Goal: Task Accomplishment & Management: Manage account settings

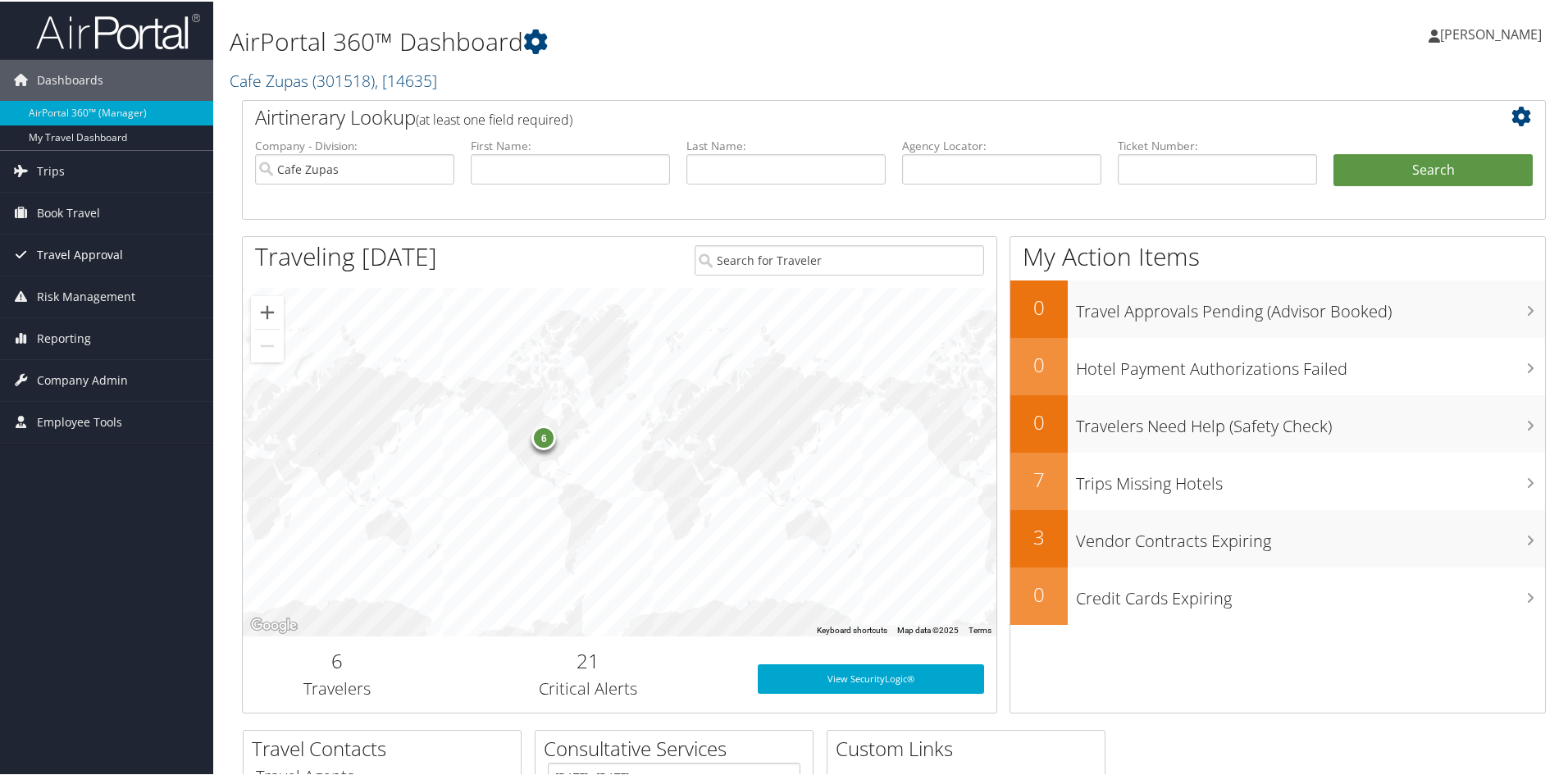
click at [99, 251] on span "Travel Approval" at bounding box center [80, 253] width 86 height 41
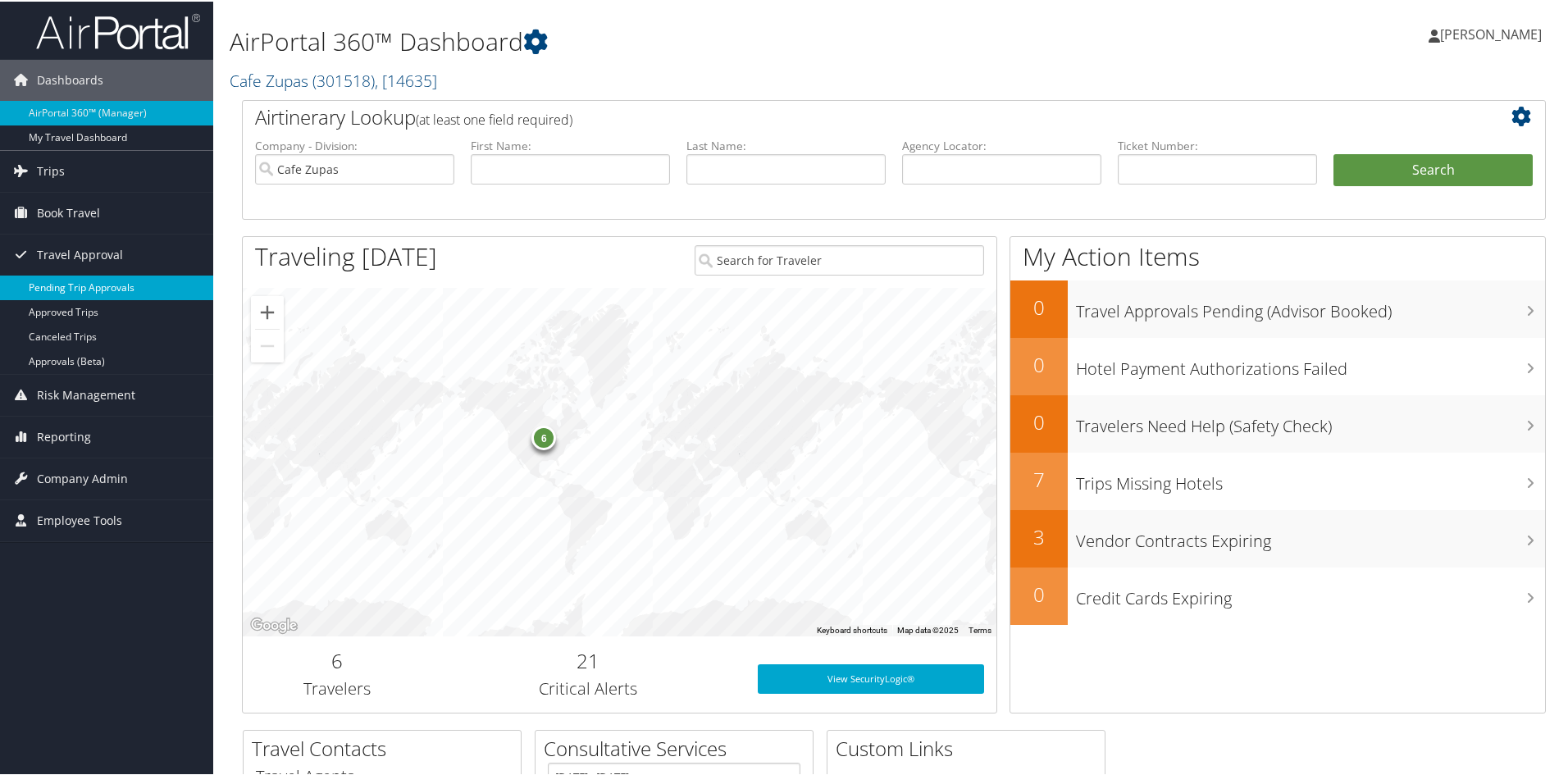
click at [96, 285] on link "Pending Trip Approvals" at bounding box center [106, 286] width 214 height 25
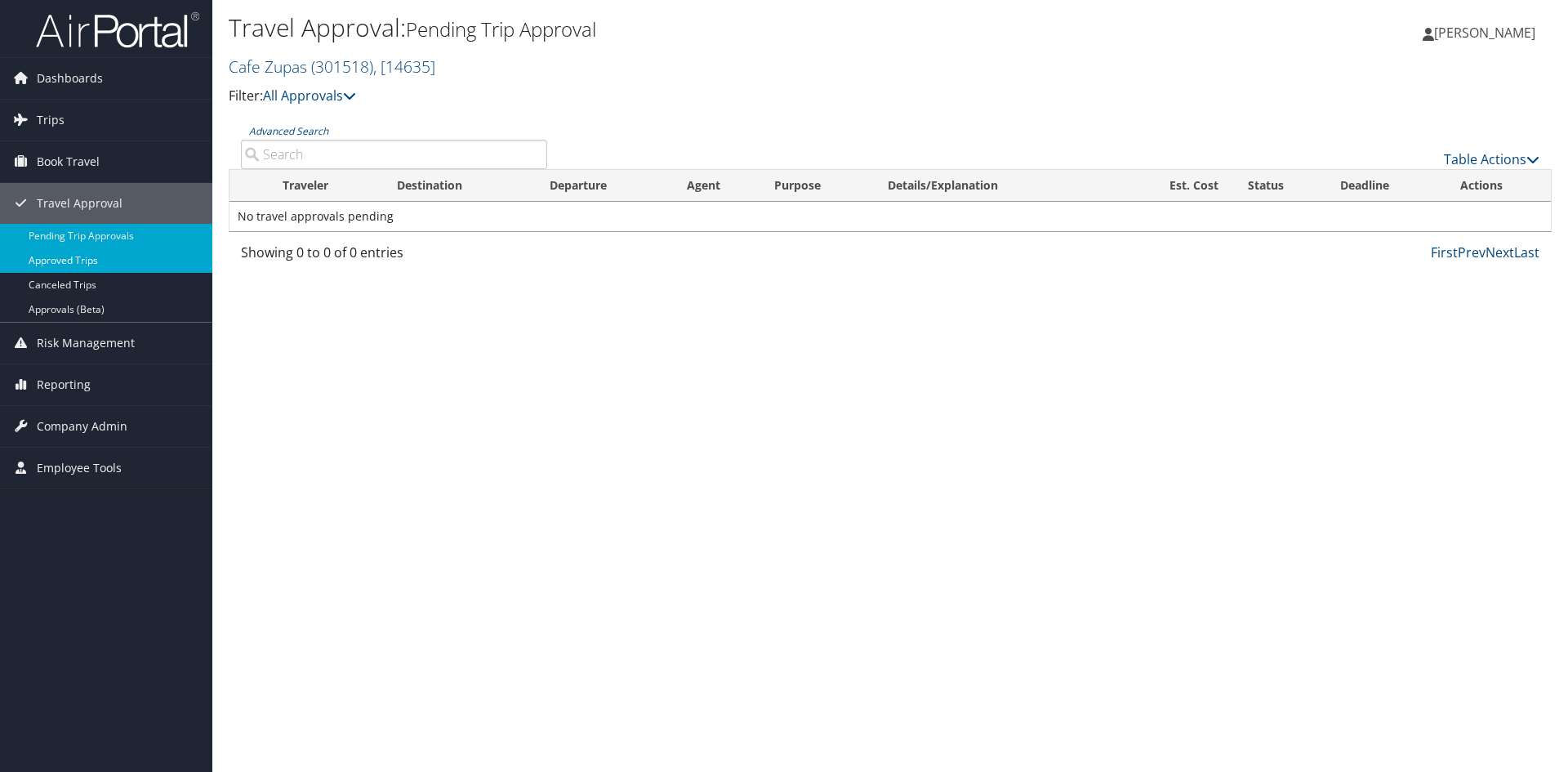
click at [112, 261] on link "Approved Trips" at bounding box center [106, 260] width 213 height 25
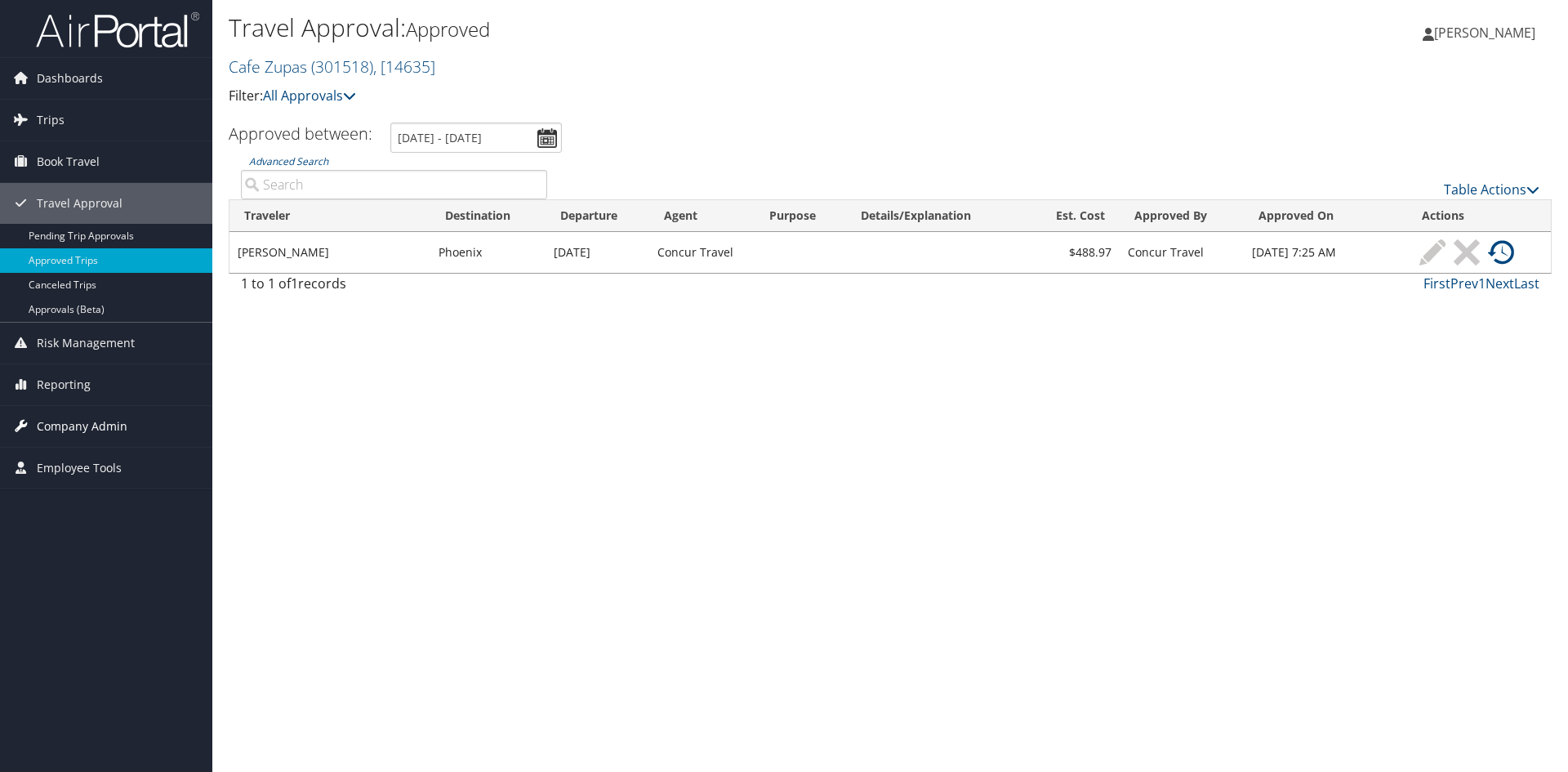
click at [94, 420] on span "Company Admin" at bounding box center [81, 426] width 90 height 41
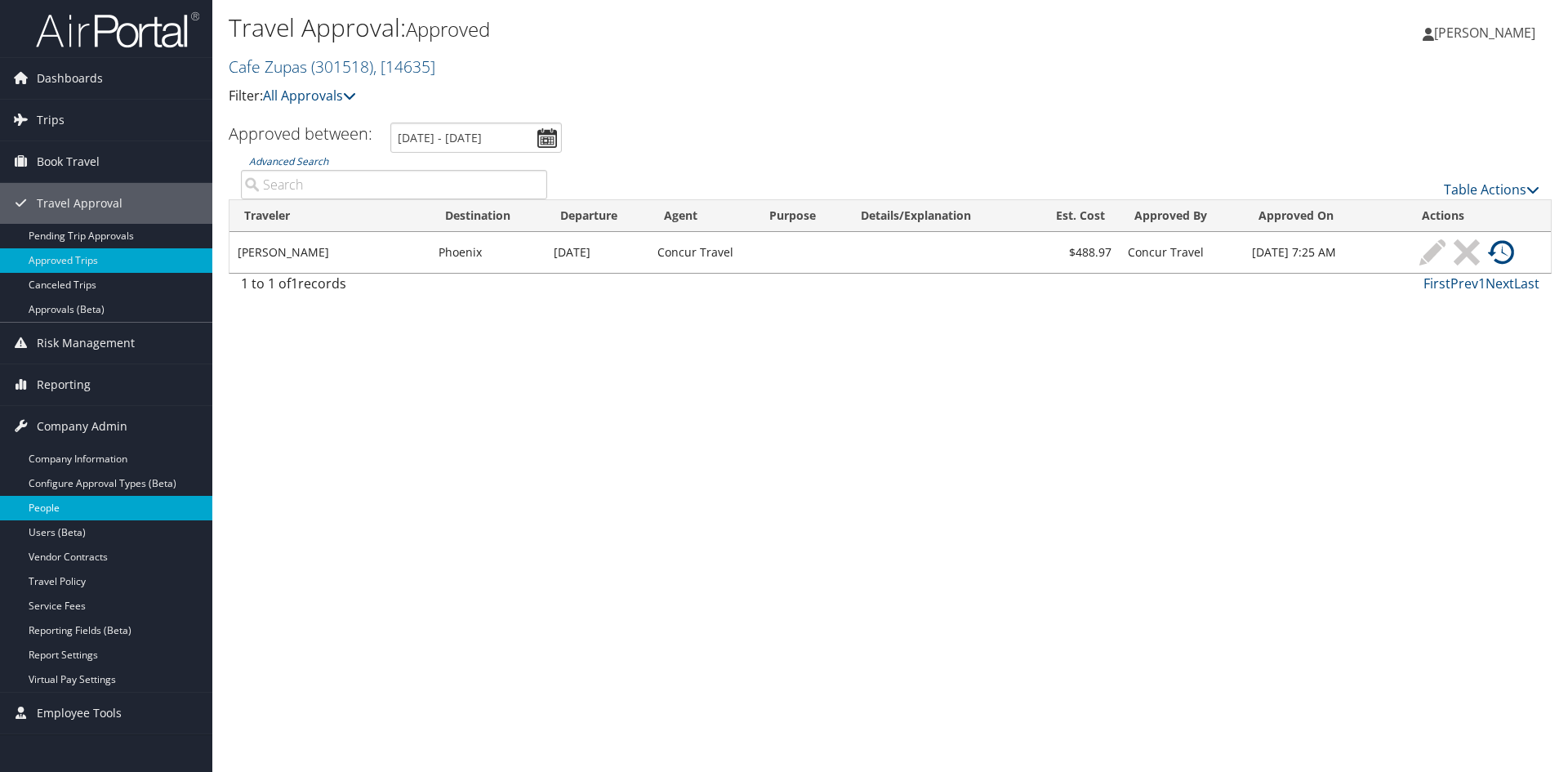
click at [75, 506] on link "People" at bounding box center [106, 507] width 213 height 25
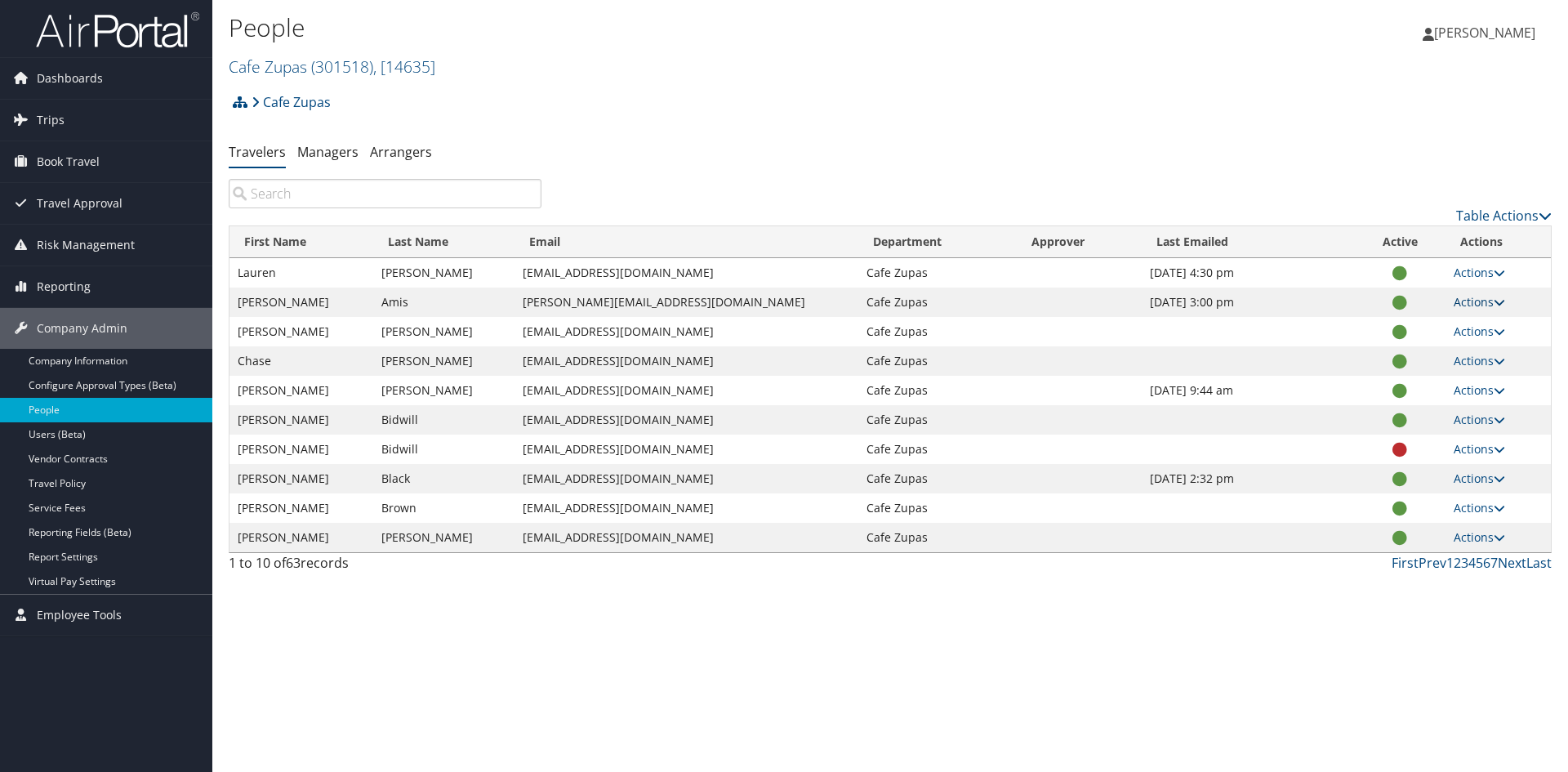
click at [1494, 305] on icon at bounding box center [1500, 302] width 12 height 12
click at [1491, 311] on ul "User Settings View Profile Update Department Reset User's Password" at bounding box center [1423, 368] width 156 height 113
click at [313, 154] on link "Managers" at bounding box center [328, 152] width 61 height 18
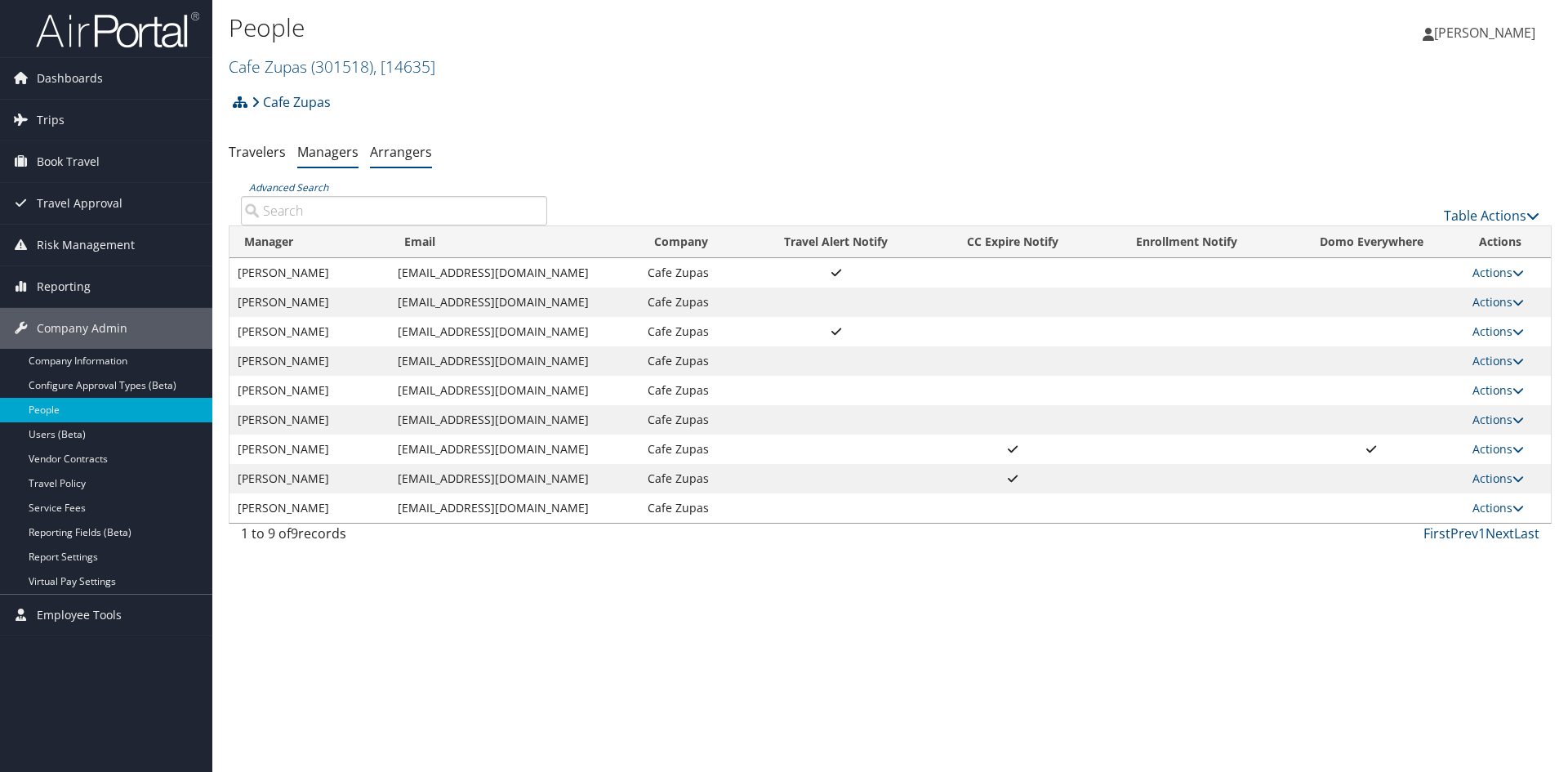
click at [413, 152] on link "Arrangers" at bounding box center [401, 152] width 62 height 18
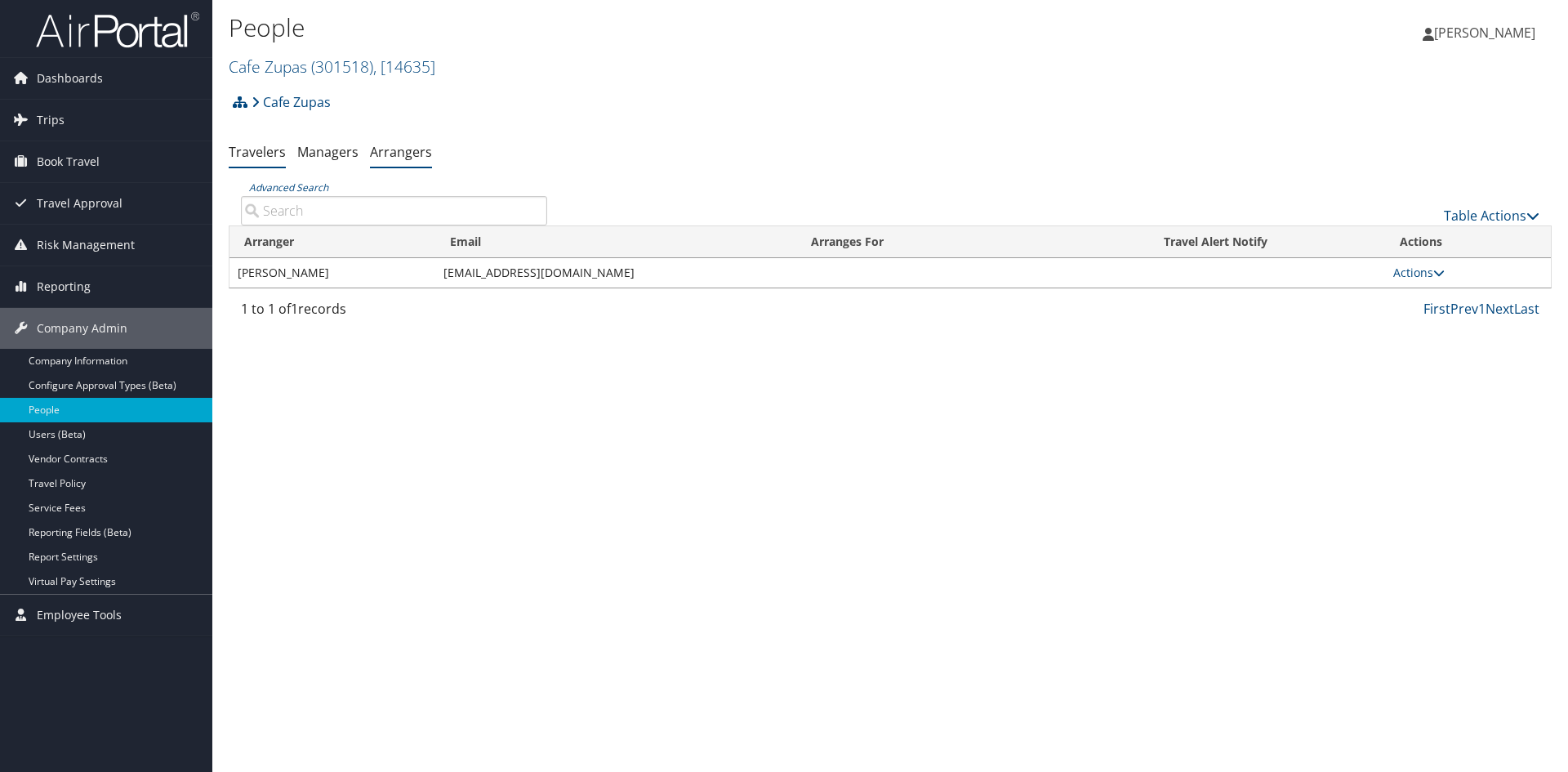
click at [262, 155] on link "Travelers" at bounding box center [257, 152] width 57 height 18
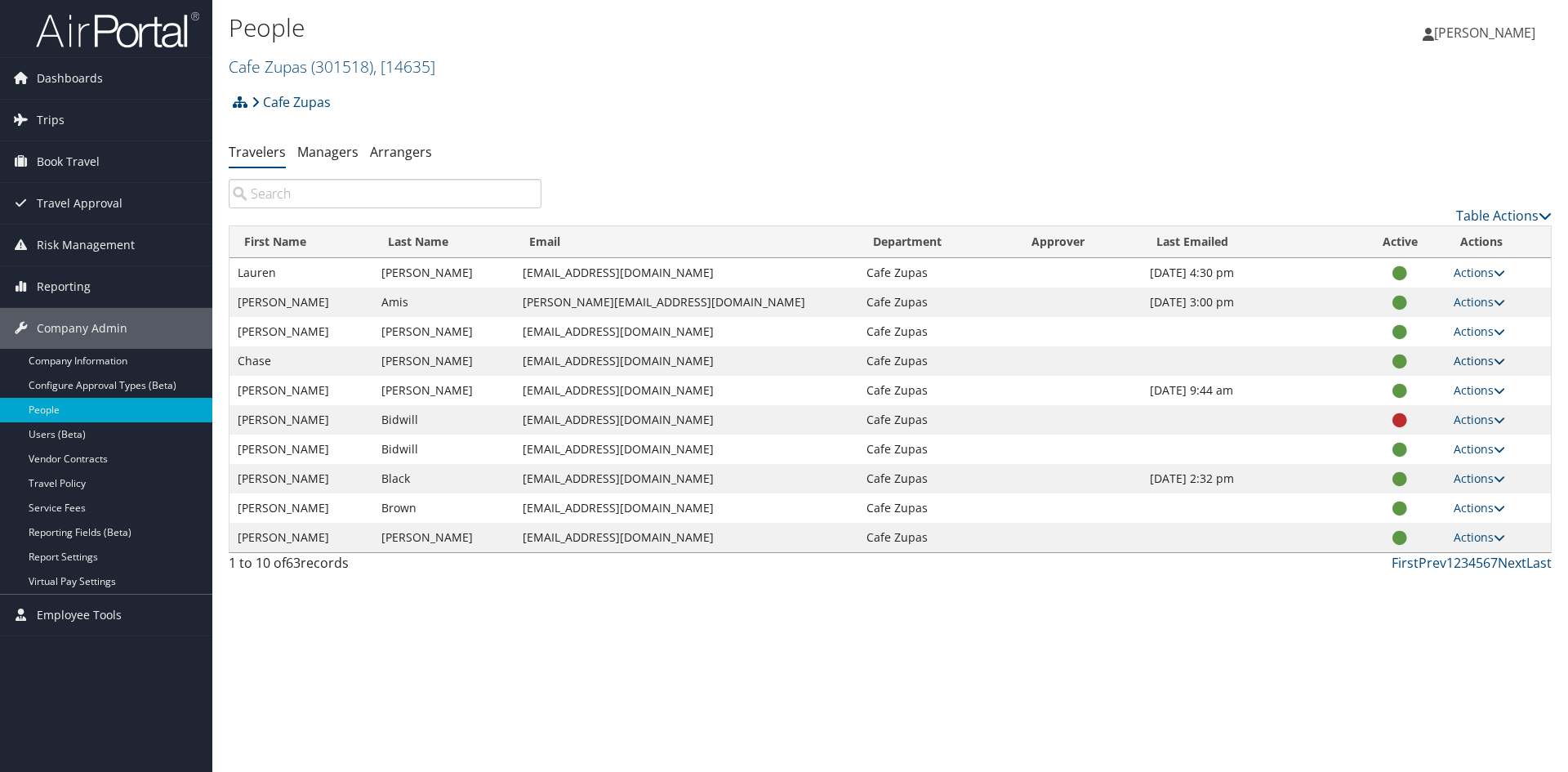
click at [1488, 357] on link "Actions" at bounding box center [1479, 360] width 51 height 16
click at [1496, 364] on icon at bounding box center [1500, 360] width 12 height 12
click at [1495, 302] on icon at bounding box center [1500, 302] width 12 height 12
click at [1426, 349] on link "View Profile" at bounding box center [1421, 353] width 151 height 27
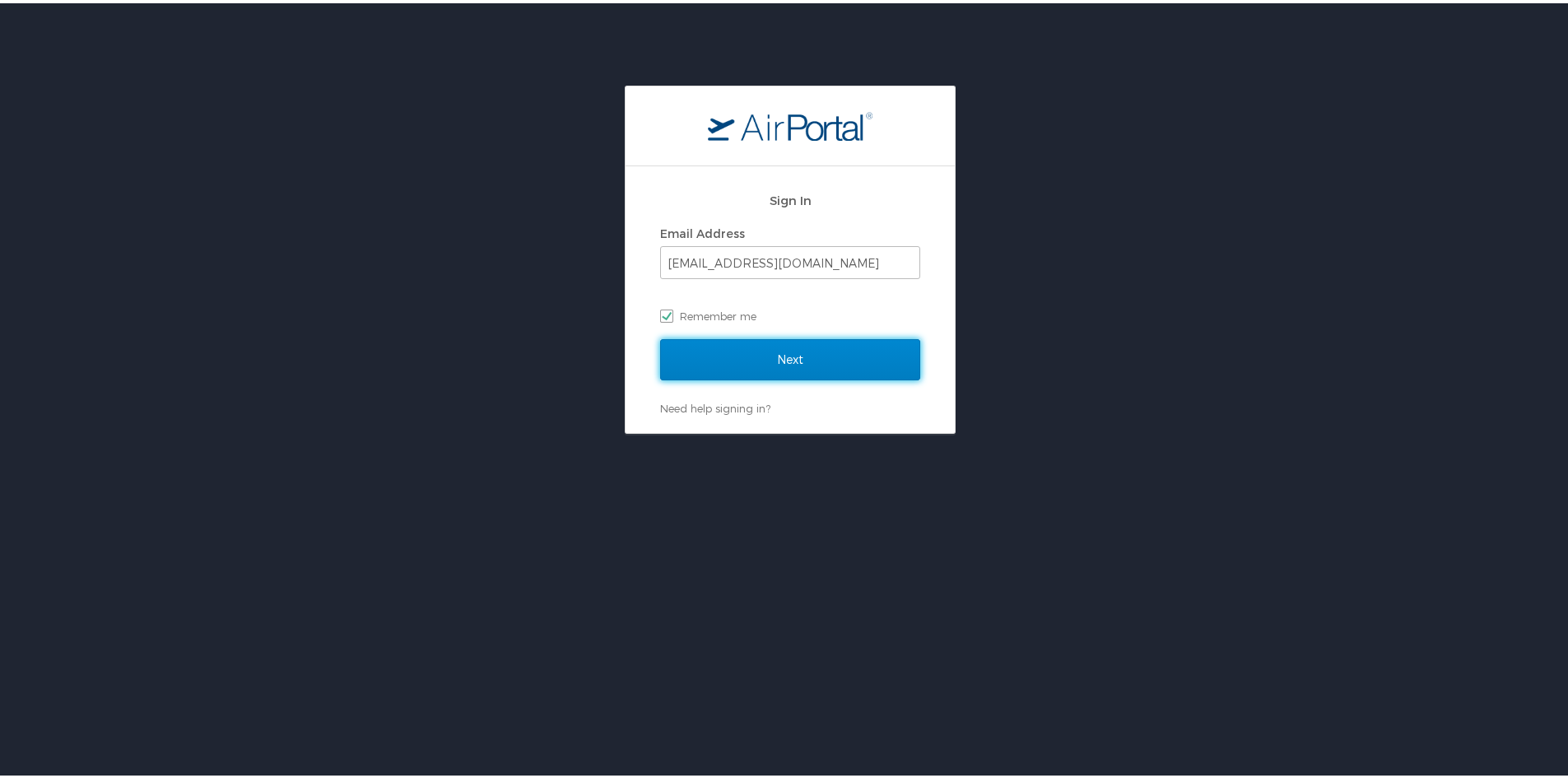
click at [711, 354] on input "Next" at bounding box center [790, 356] width 260 height 41
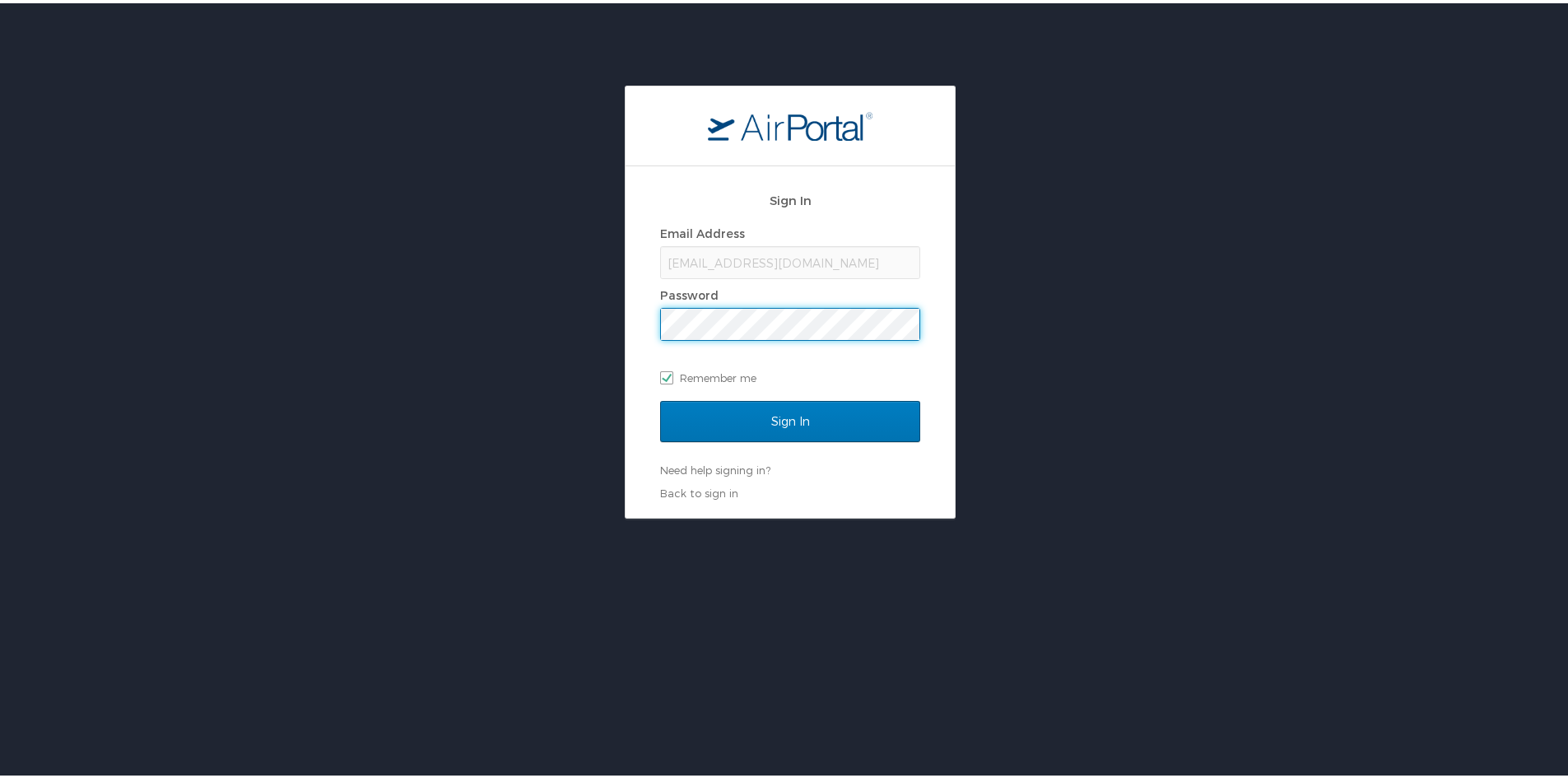
click at [660, 397] on input "Sign In" at bounding box center [790, 418] width 260 height 41
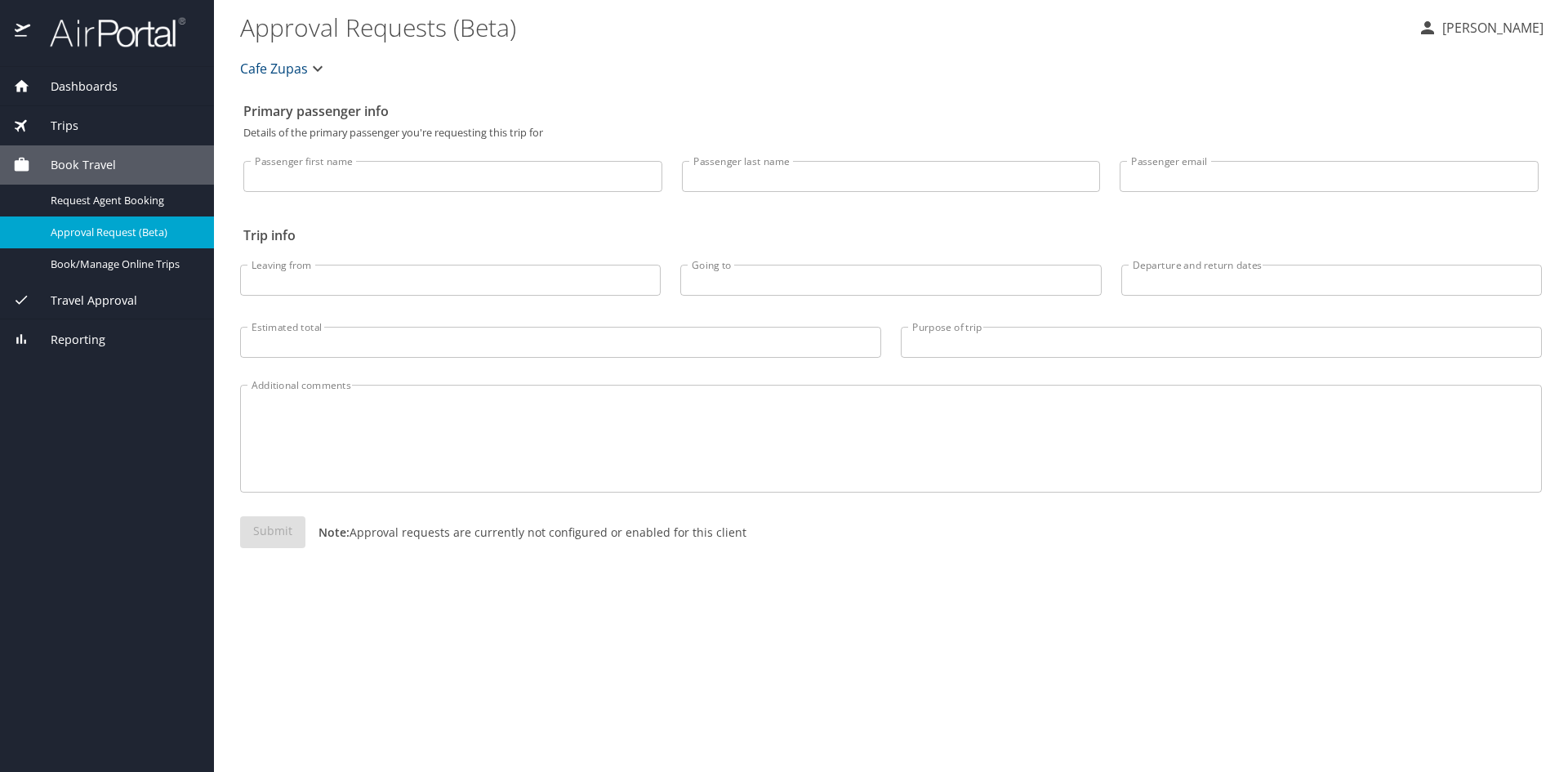
click at [118, 297] on span "Travel Approval" at bounding box center [83, 301] width 107 height 18
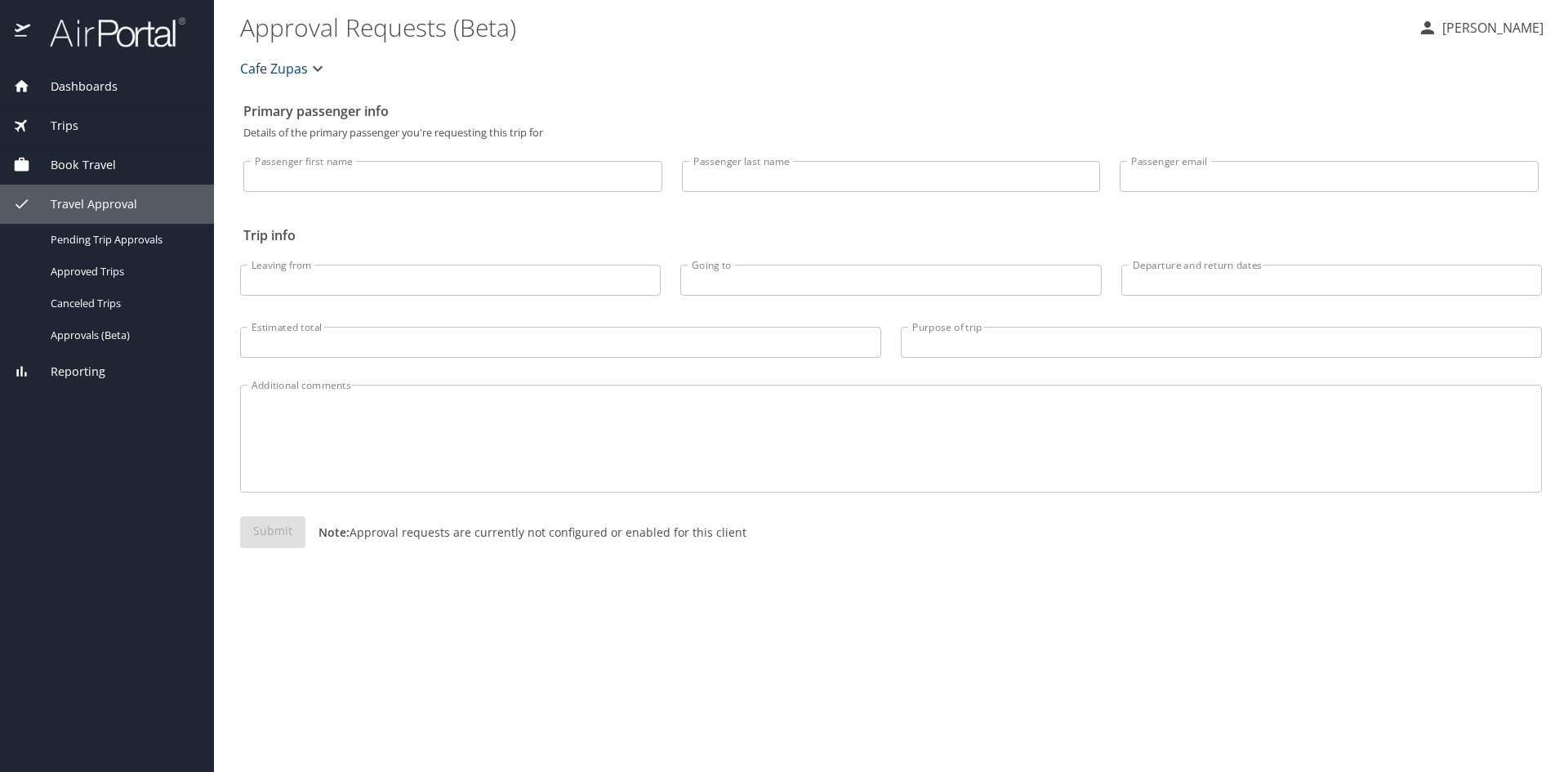
click at [109, 206] on span "Travel Approval" at bounding box center [83, 204] width 107 height 18
click at [93, 196] on span "Travel Approval" at bounding box center [83, 204] width 107 height 18
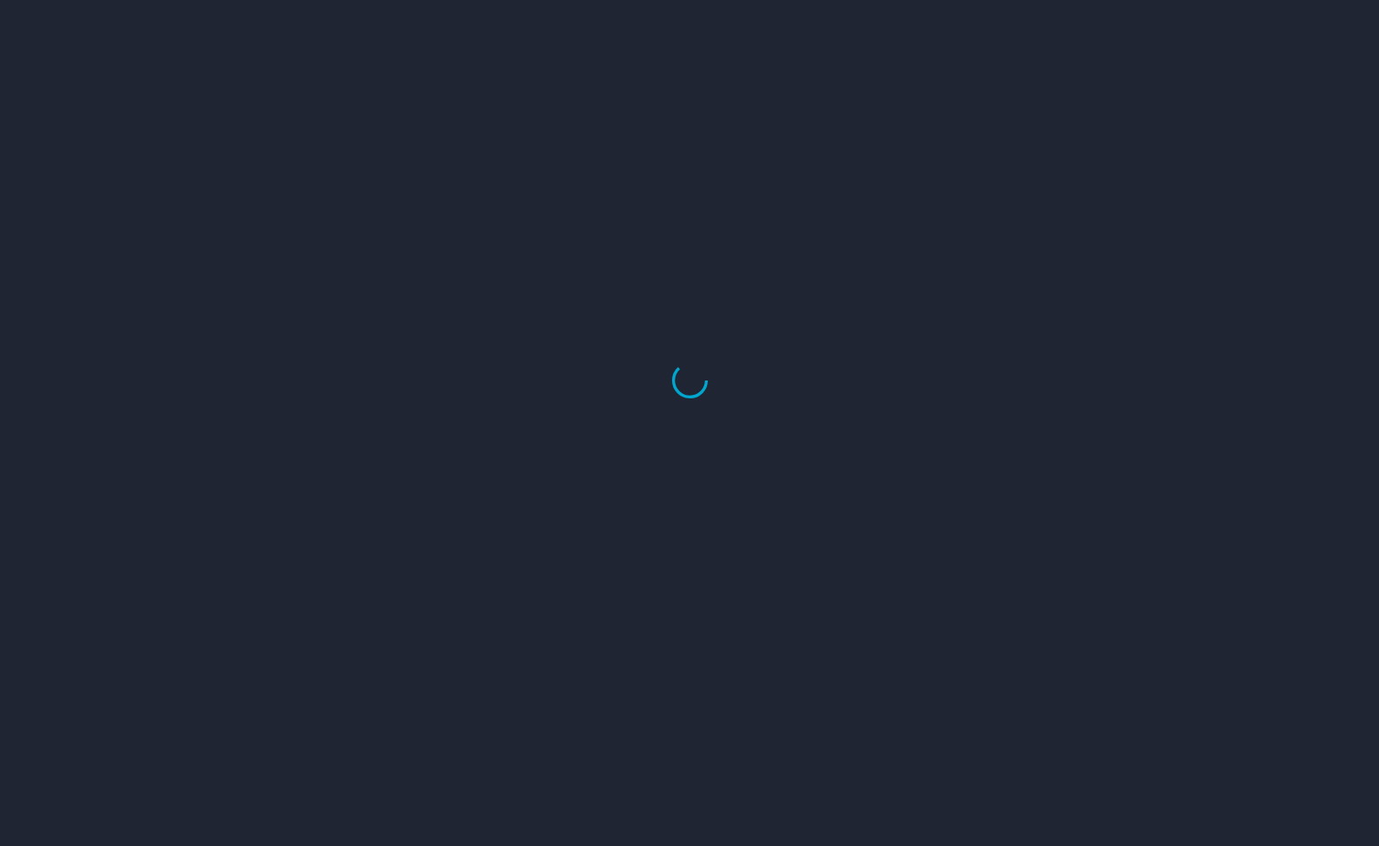
select select "US"
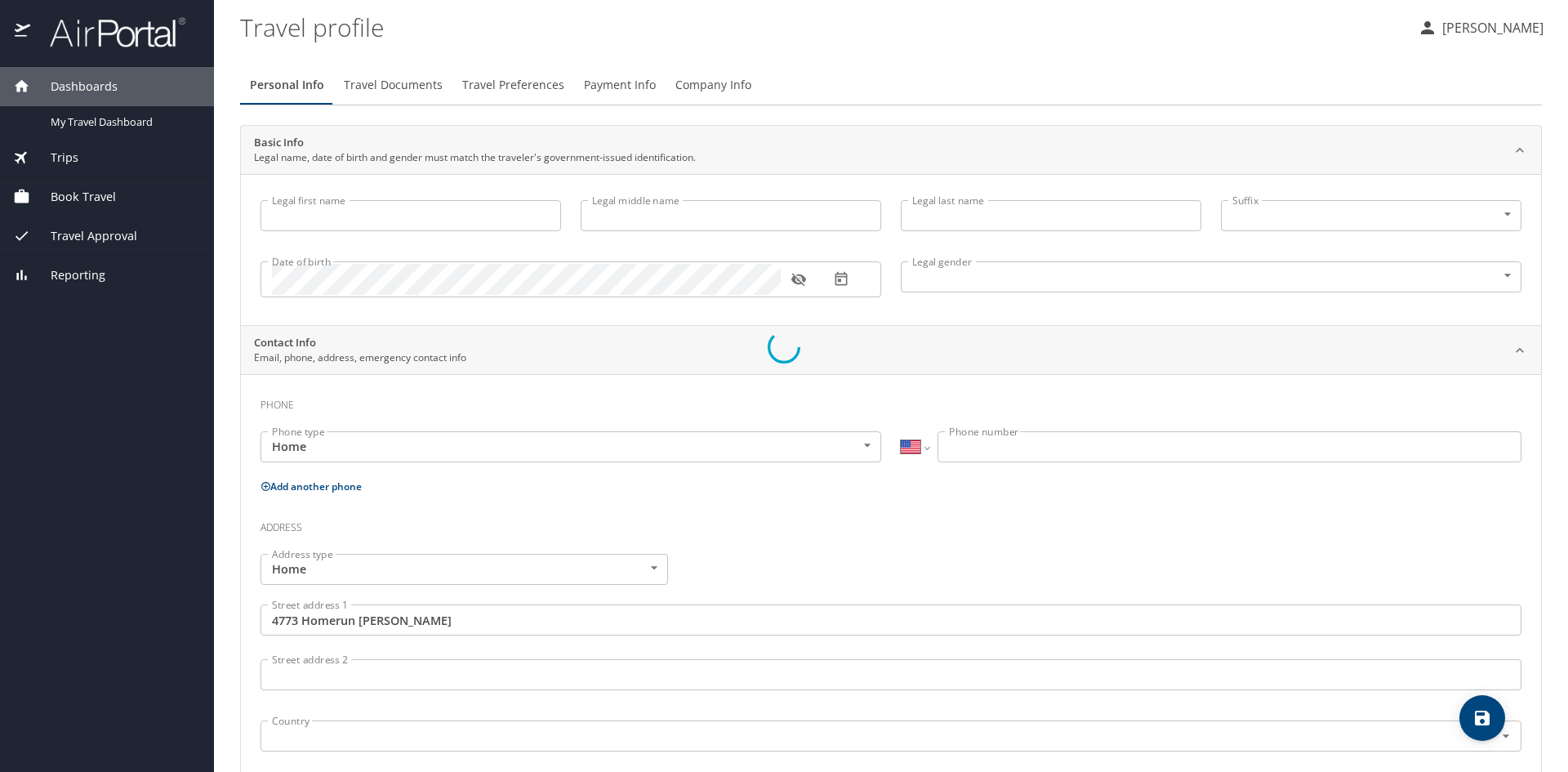
type input "Chase"
type input "Louis"
type input "Bawden"
type input "Male"
type input "Jaimie"
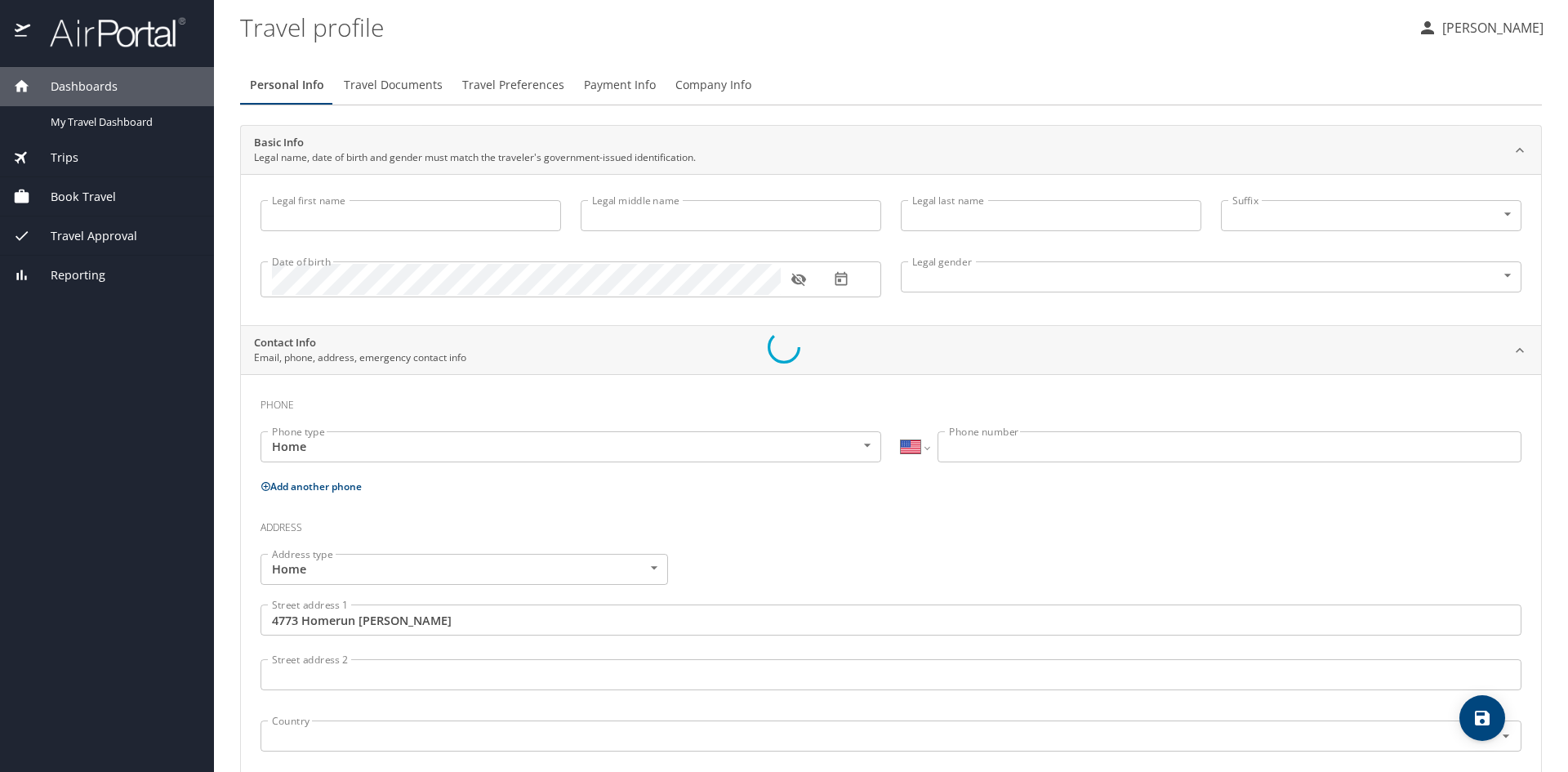
type input "Bawden"
type input "(801) 520-9832"
type input "jaimie.bawden@gmail.com"
type input "United States of America"
type input "Utah"
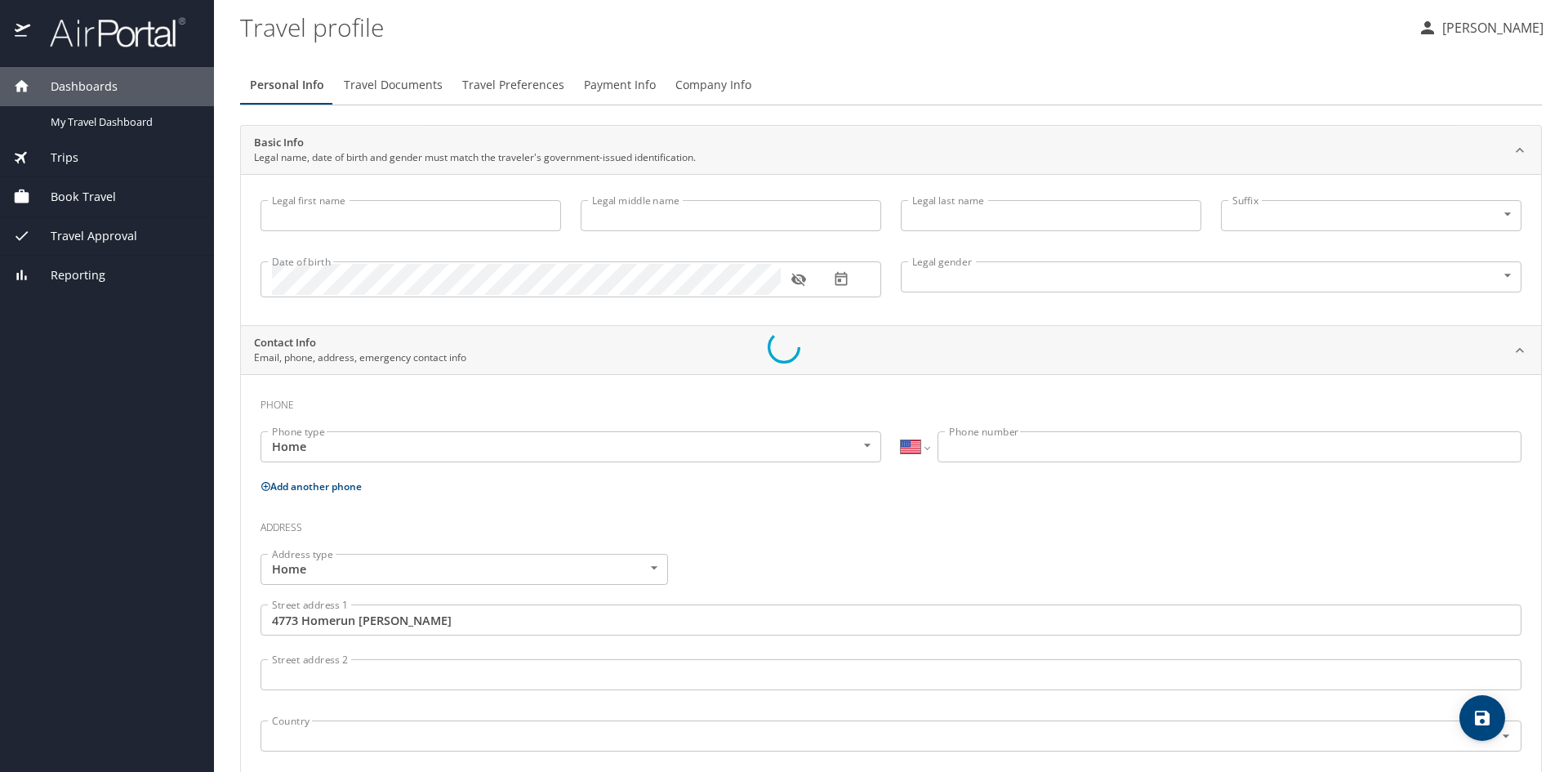
type input "United States of America"
type input "Utah"
type input "United States of America"
type input "Utah"
select select "US"
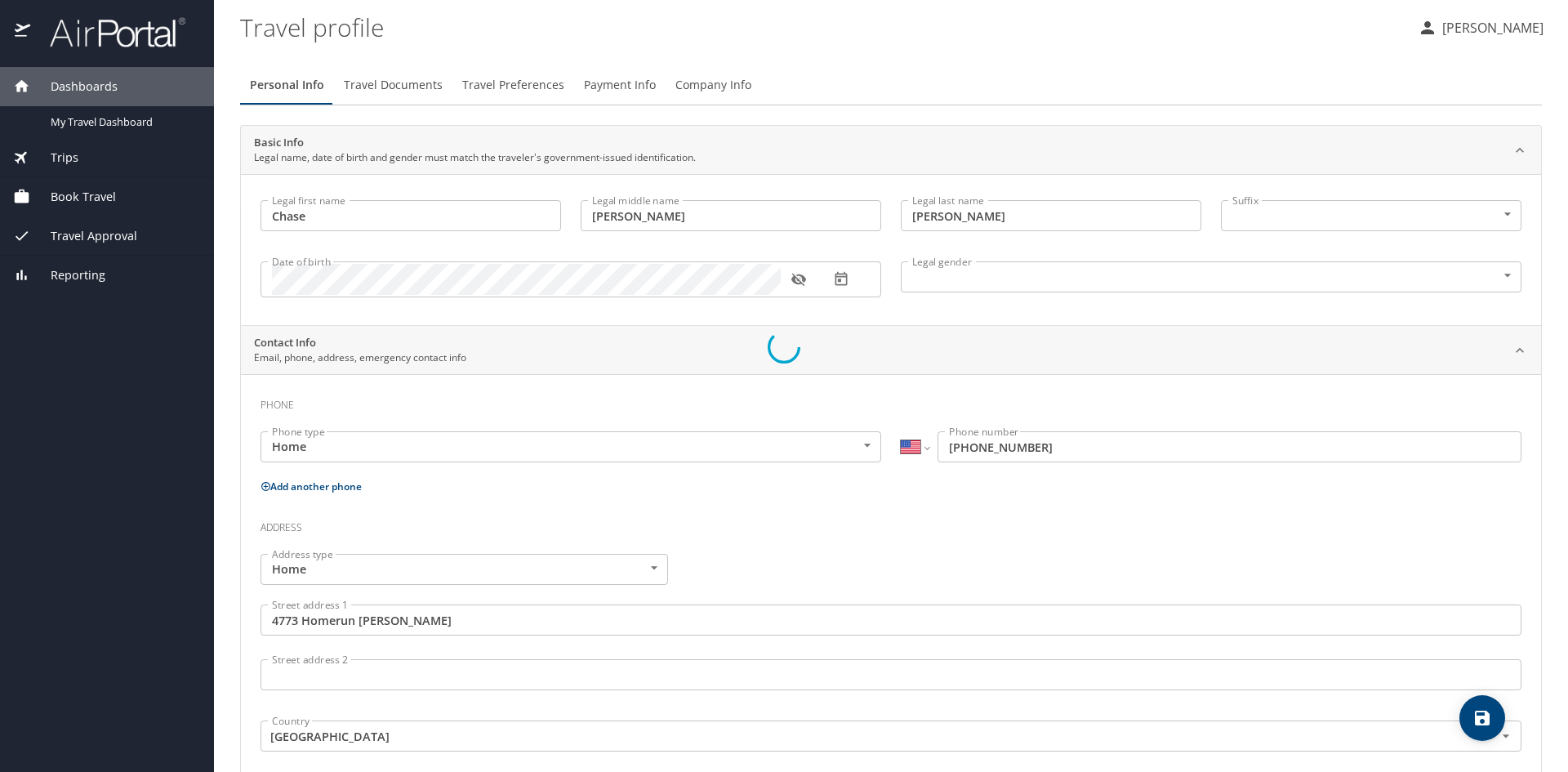
select select "US"
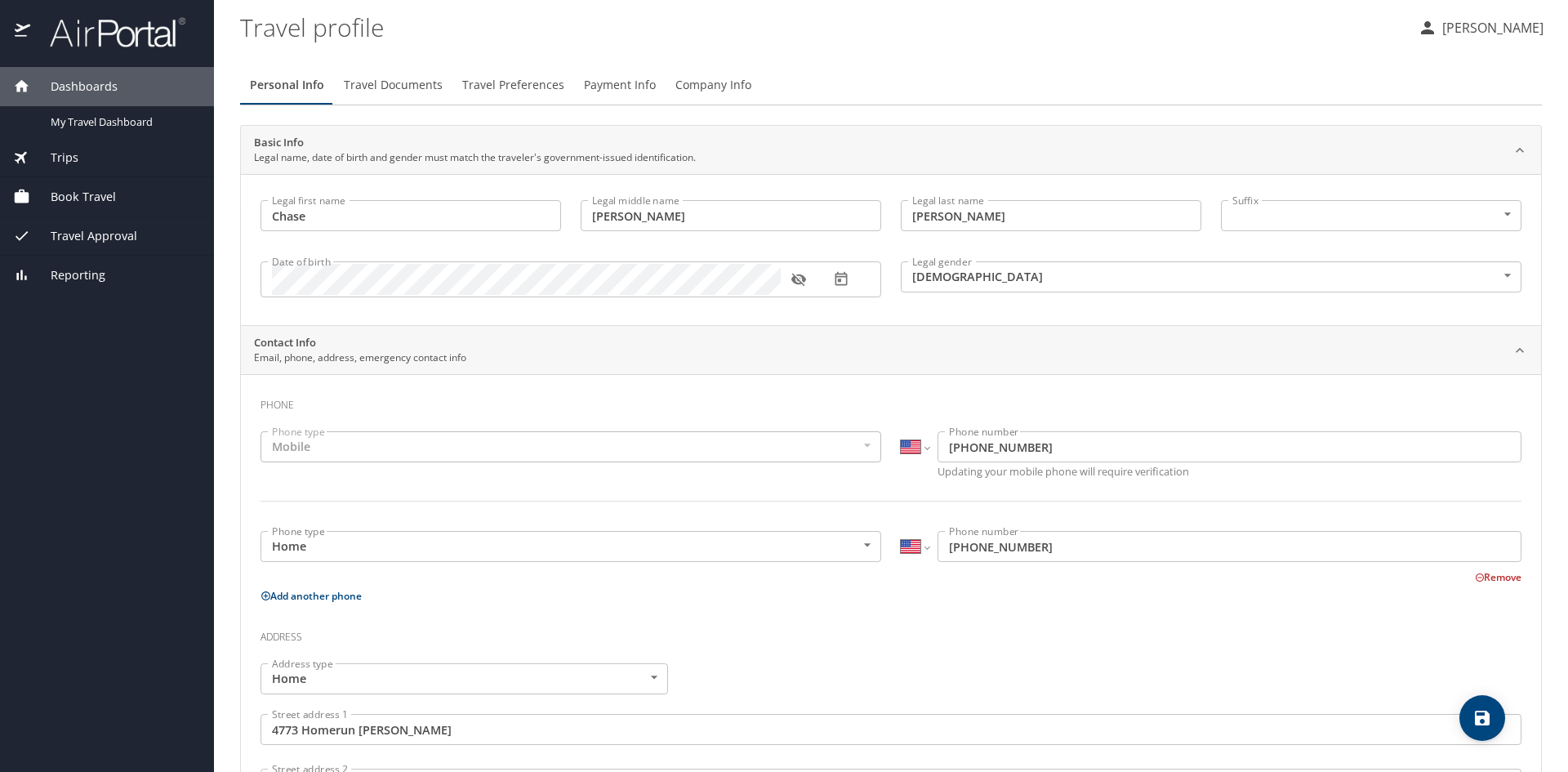
click at [91, 230] on span "Travel Approval" at bounding box center [83, 236] width 107 height 18
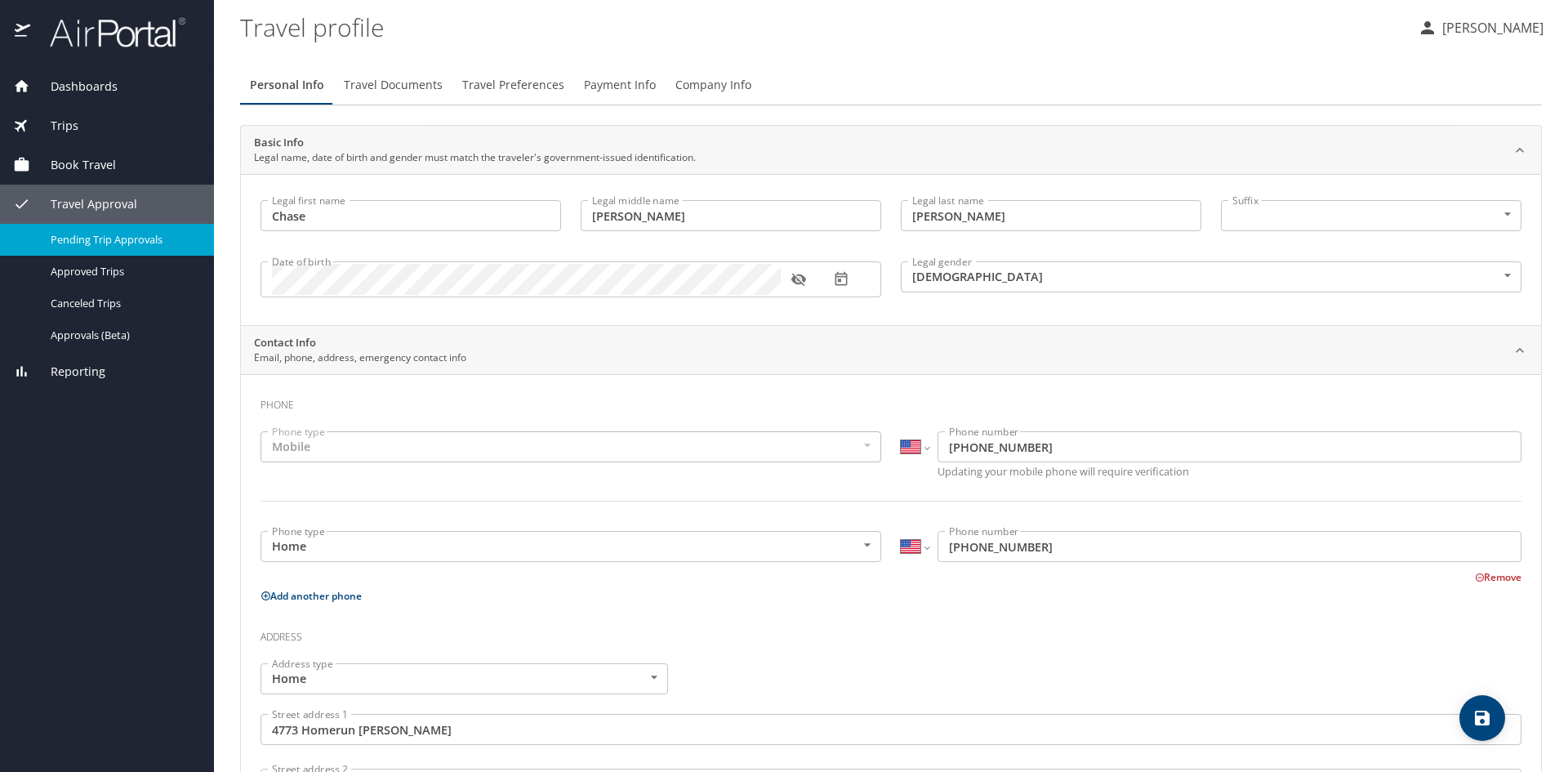
click at [116, 239] on span "Pending Trip Approvals" at bounding box center [122, 239] width 144 height 16
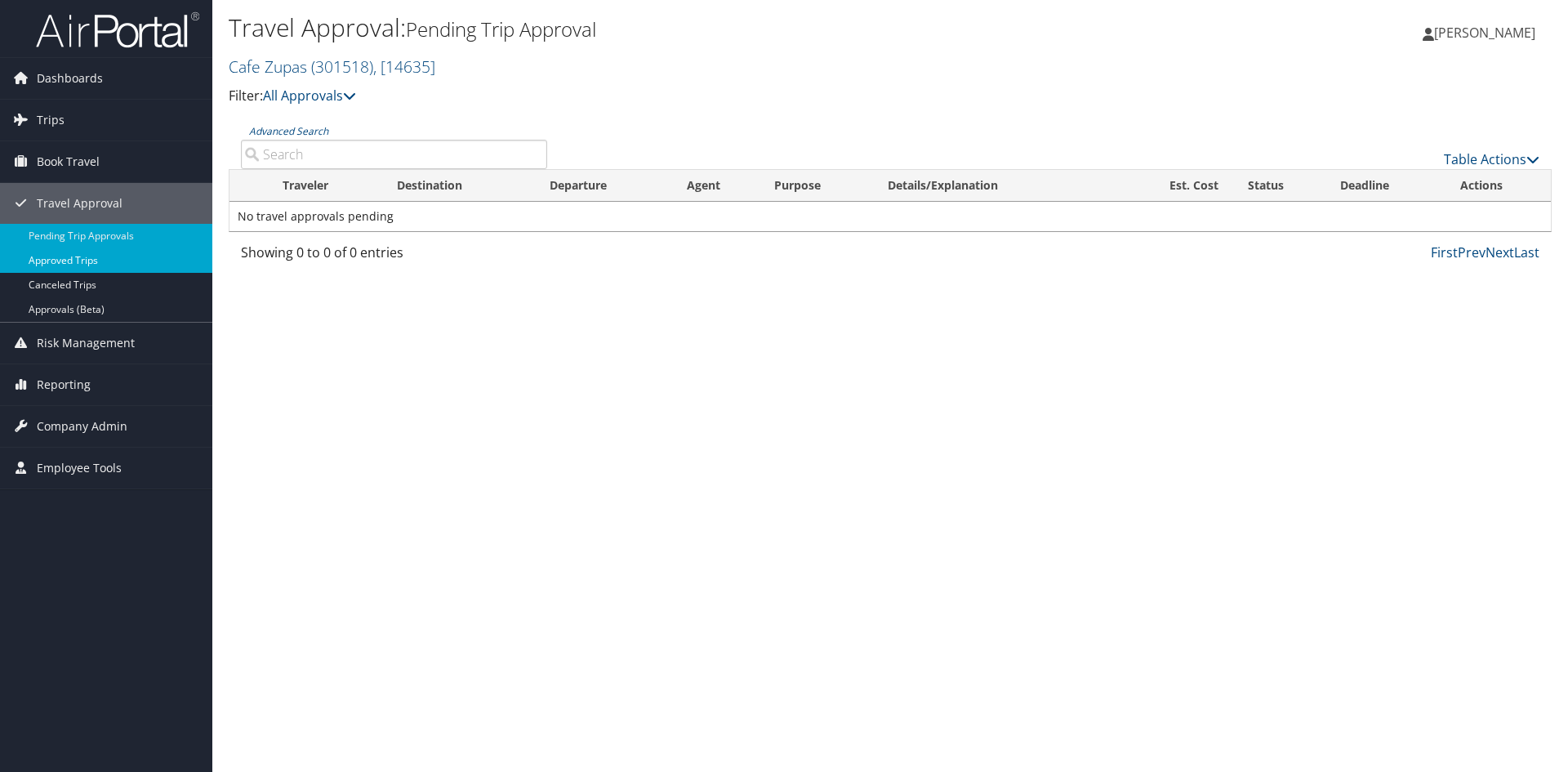
click at [65, 259] on link "Approved Trips" at bounding box center [106, 260] width 213 height 25
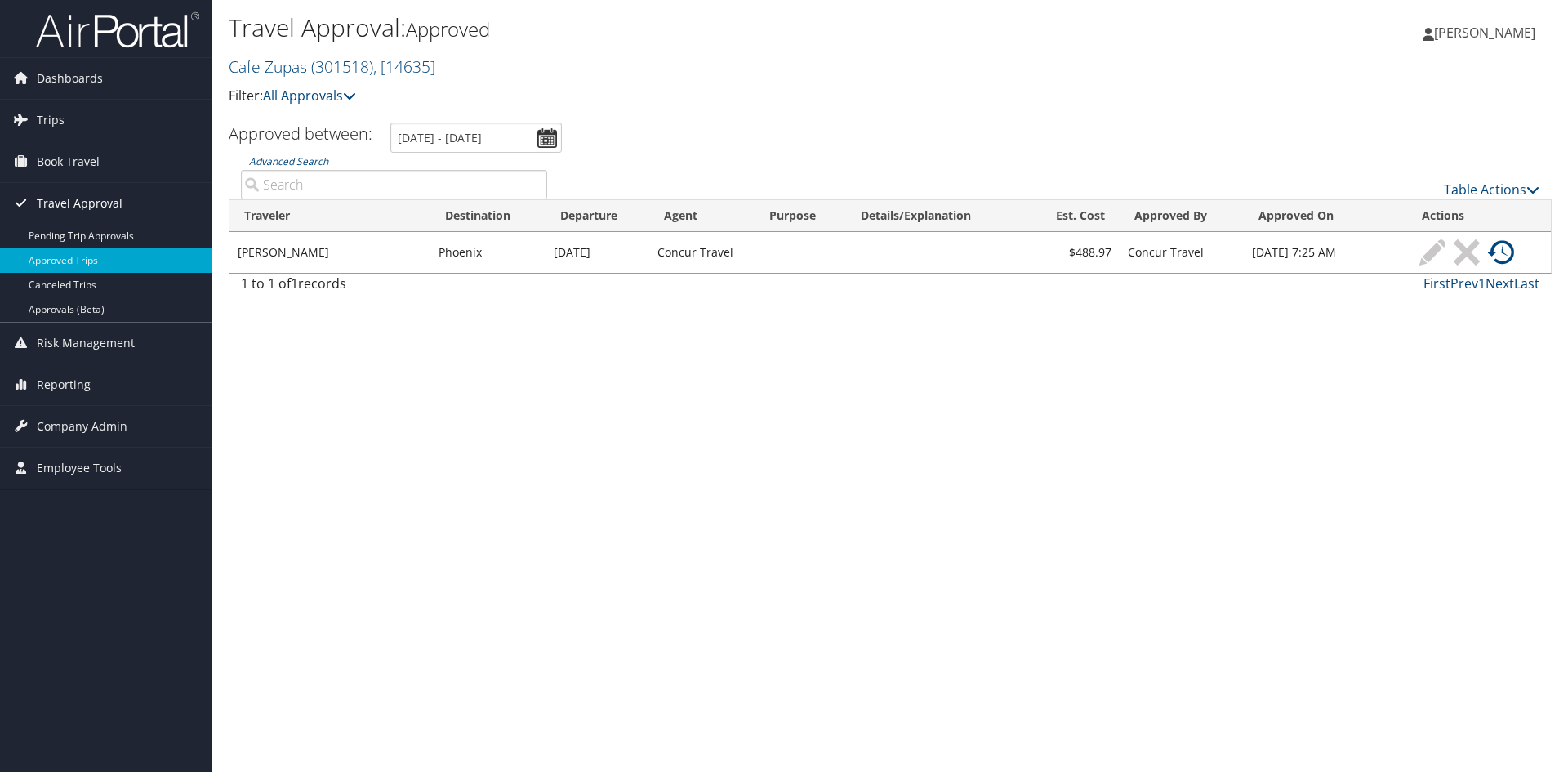
click at [20, 201] on icon at bounding box center [20, 203] width 25 height 25
